Goal: Task Accomplishment & Management: Manage account settings

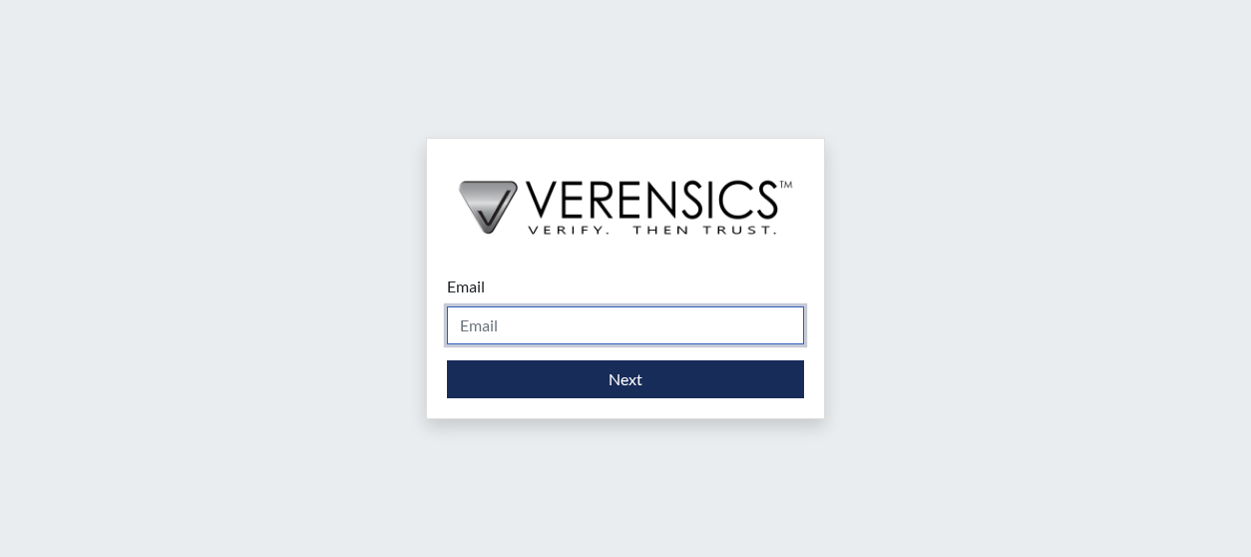
click at [547, 325] on input "Email" at bounding box center [625, 325] width 357 height 38
type input "[PERSON_NAME][EMAIL_ADDRESS][DOMAIN_NAME]"
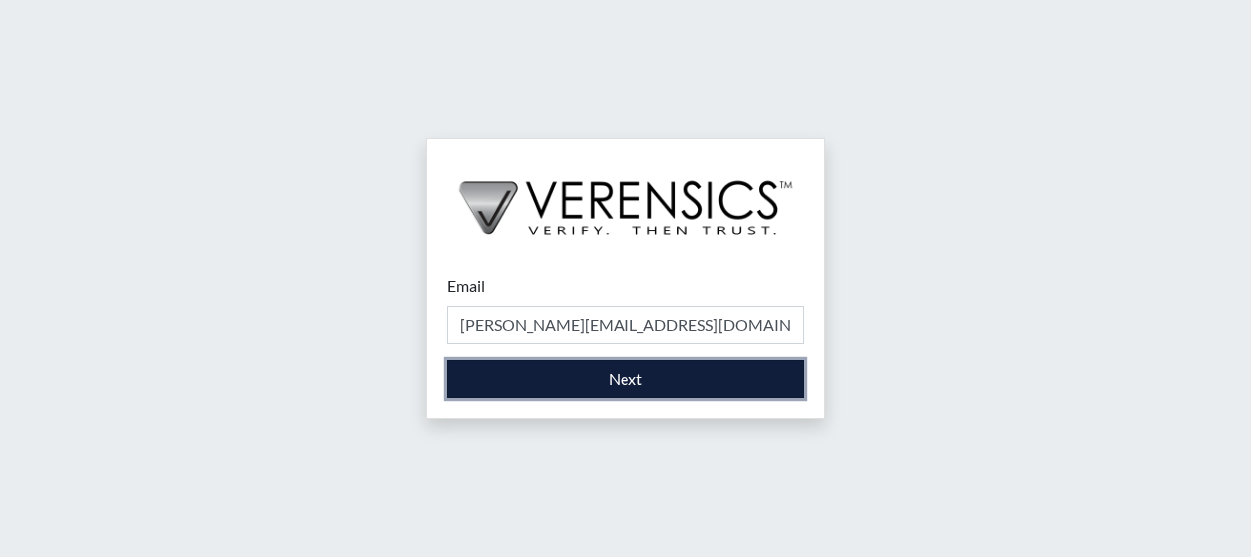
click at [663, 386] on button "Next" at bounding box center [625, 379] width 357 height 38
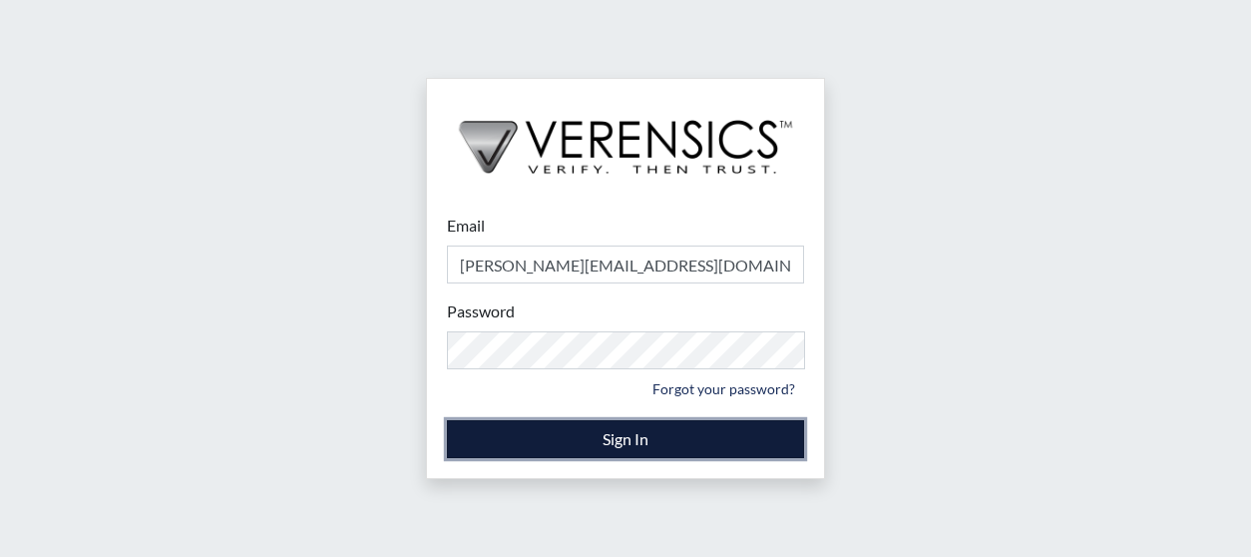
click at [608, 438] on button "Sign In" at bounding box center [625, 439] width 357 height 38
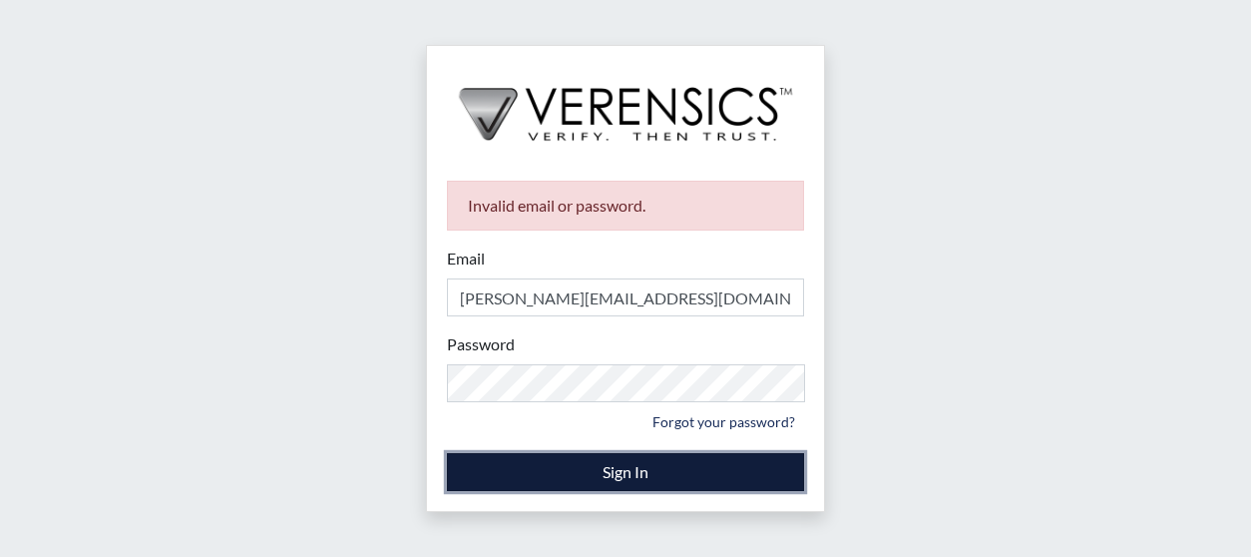
click at [636, 462] on button "Sign In" at bounding box center [625, 472] width 357 height 38
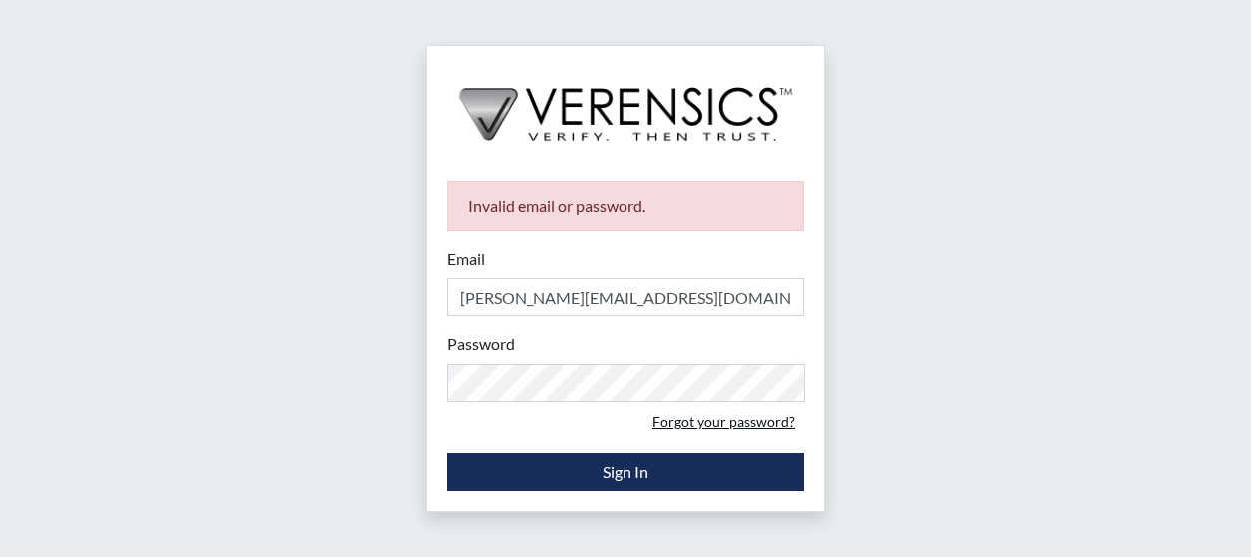
click at [724, 432] on link "Forgot your password?" at bounding box center [724, 421] width 161 height 31
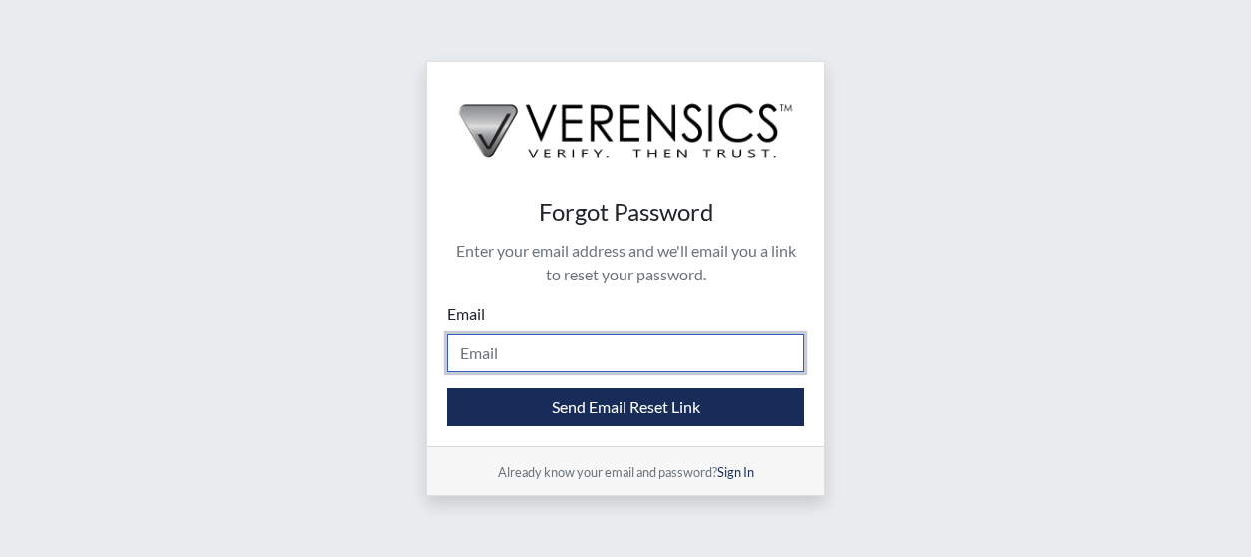
click at [567, 346] on input "Email" at bounding box center [625, 353] width 357 height 38
type input "[PERSON_NAME][EMAIL_ADDRESS][DOMAIN_NAME]"
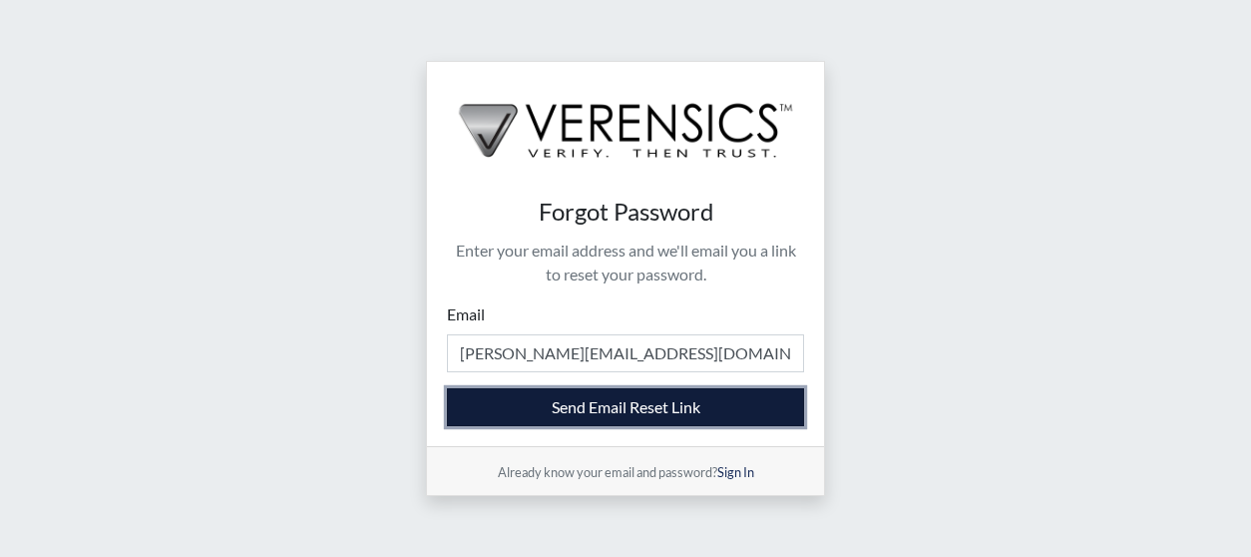
click at [585, 414] on button "Send Email Reset Link" at bounding box center [625, 407] width 357 height 38
